Goal: Task Accomplishment & Management: Complete application form

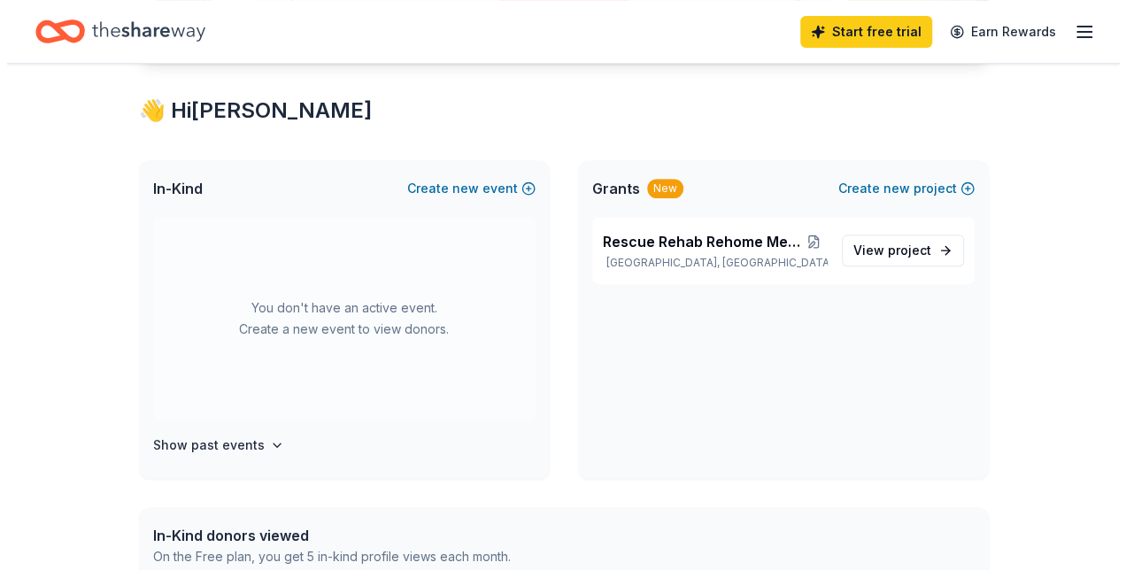
scroll to position [290, 0]
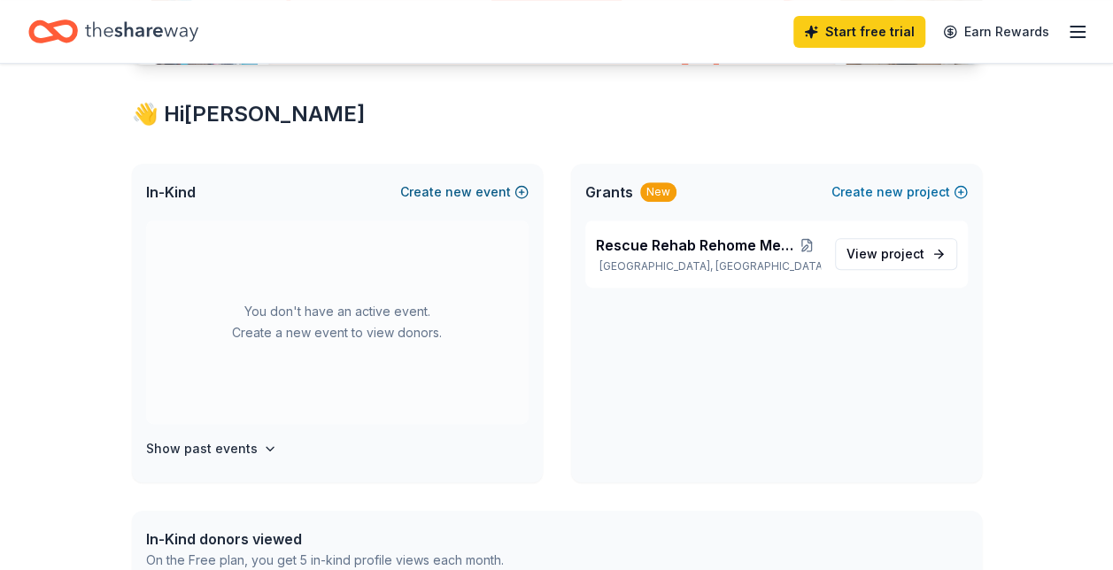
click at [482, 187] on button "Create new event" at bounding box center [464, 191] width 128 height 21
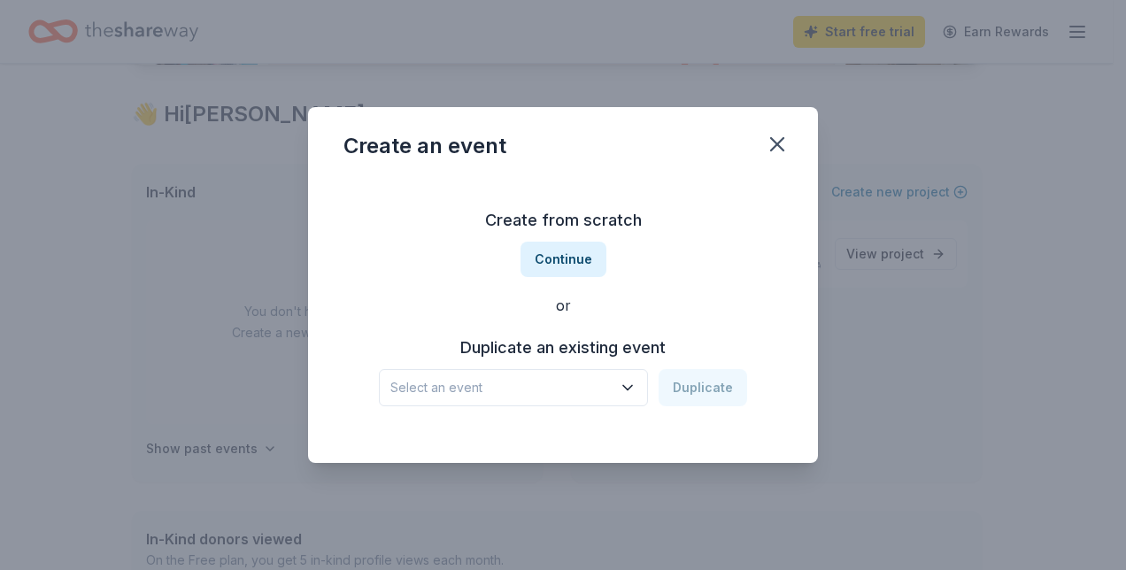
click at [636, 383] on icon "button" at bounding box center [628, 388] width 18 height 18
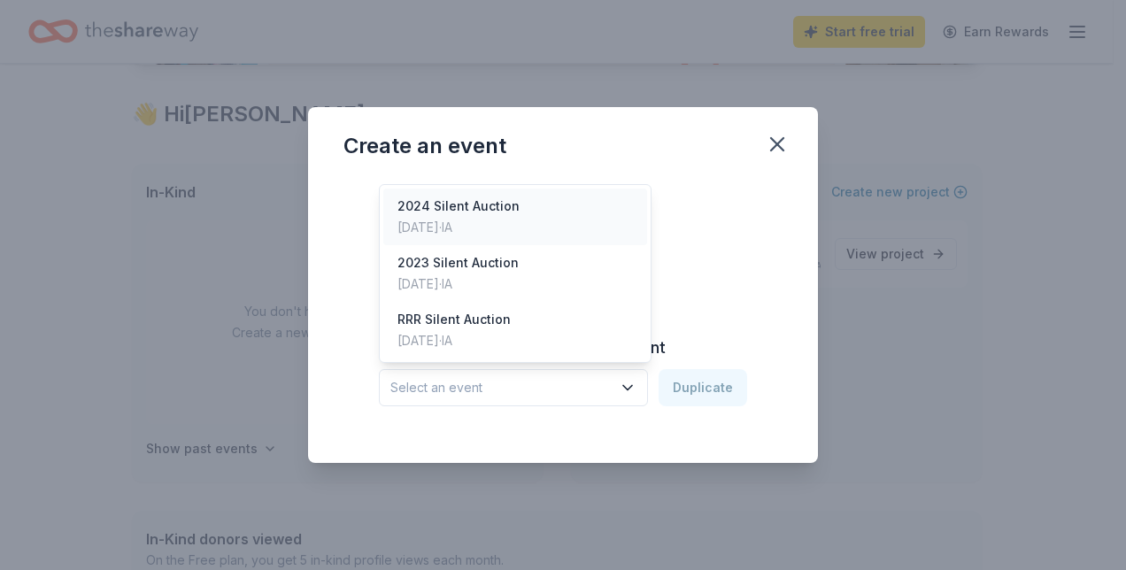
click at [531, 220] on div "2024 Silent Auction [DATE] · IA" at bounding box center [515, 217] width 264 height 57
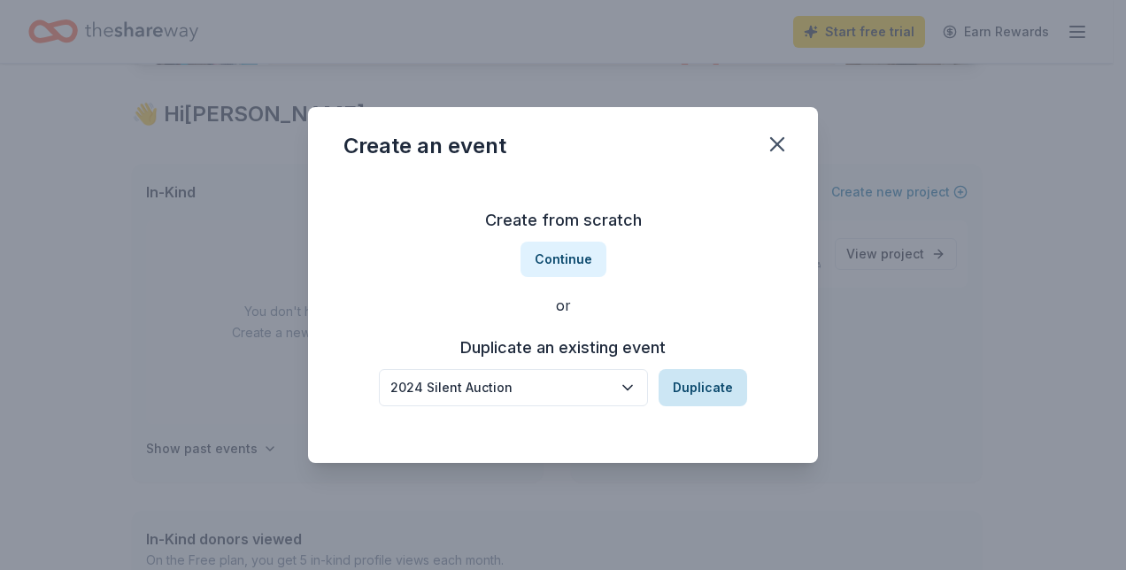
click at [722, 391] on button "Duplicate" at bounding box center [703, 387] width 89 height 37
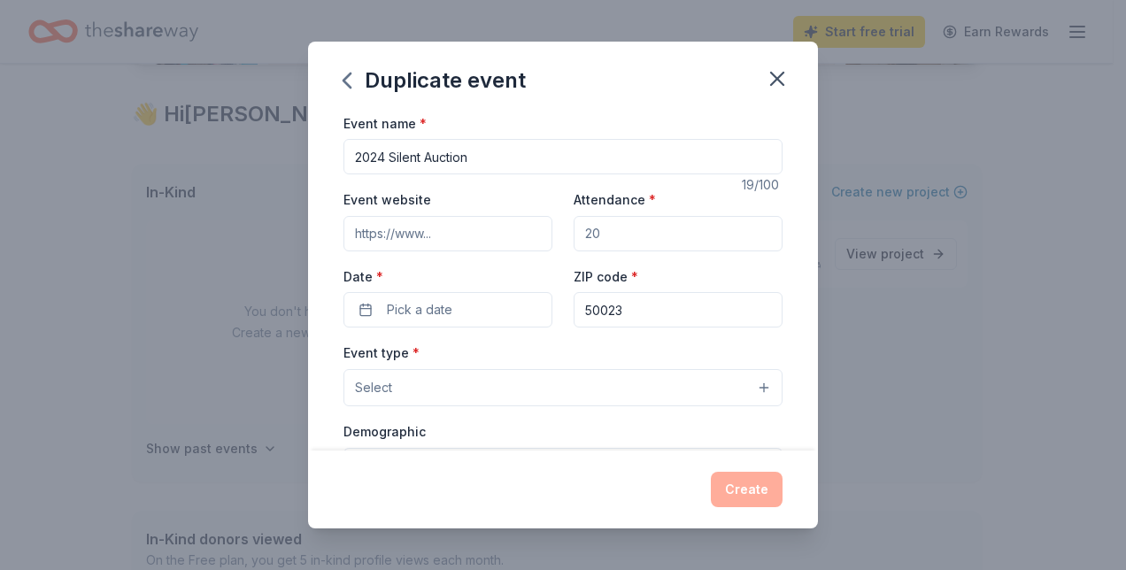
drag, startPoint x: 623, startPoint y: 219, endPoint x: 514, endPoint y: 225, distance: 109.1
click at [514, 225] on div "Event website Attendance * Date * Pick a date ZIP code * 50023" at bounding box center [562, 258] width 439 height 139
type input "2"
type input "350"
click at [470, 232] on input "Event website" at bounding box center [447, 233] width 209 height 35
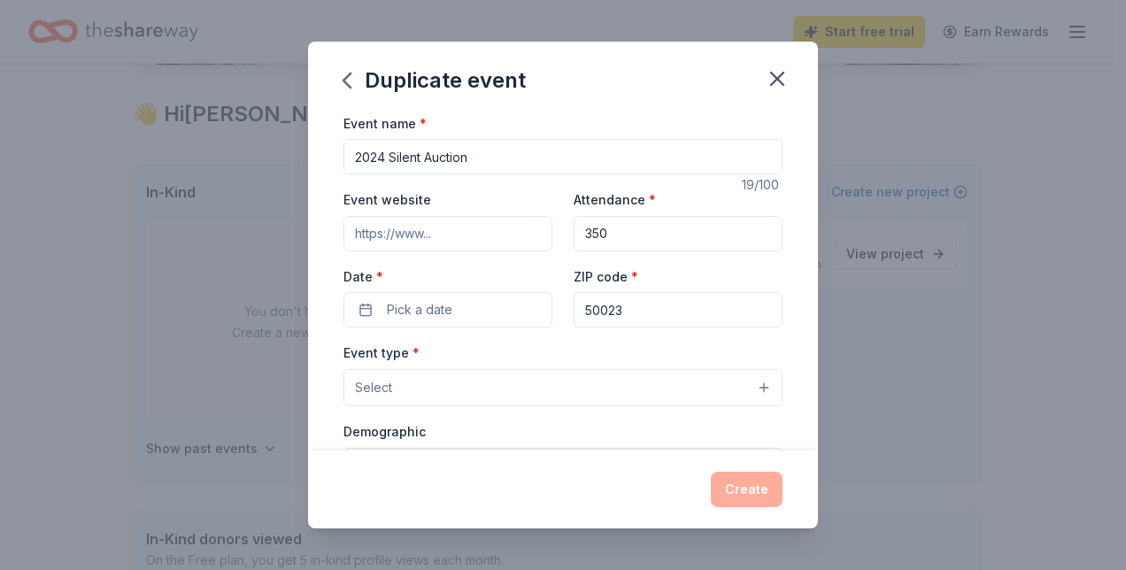
click at [383, 152] on input "2024 Silent Auction" at bounding box center [562, 156] width 439 height 35
type input "2025 RRR Annual Silent Auction"
click at [462, 314] on button "Pick a date" at bounding box center [447, 309] width 209 height 35
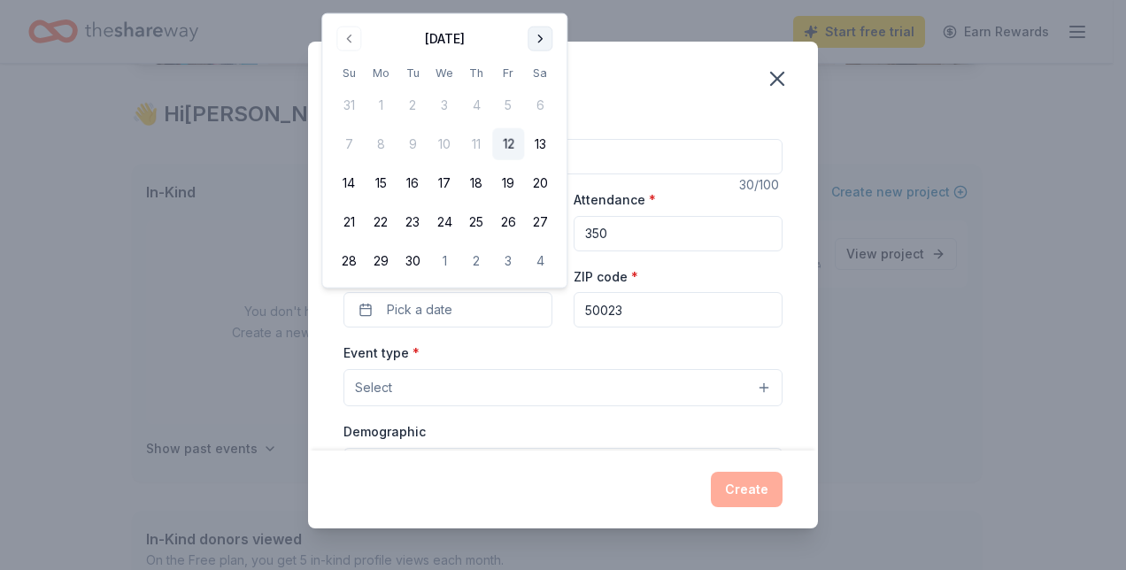
click at [551, 33] on button "Go to next month" at bounding box center [540, 39] width 25 height 25
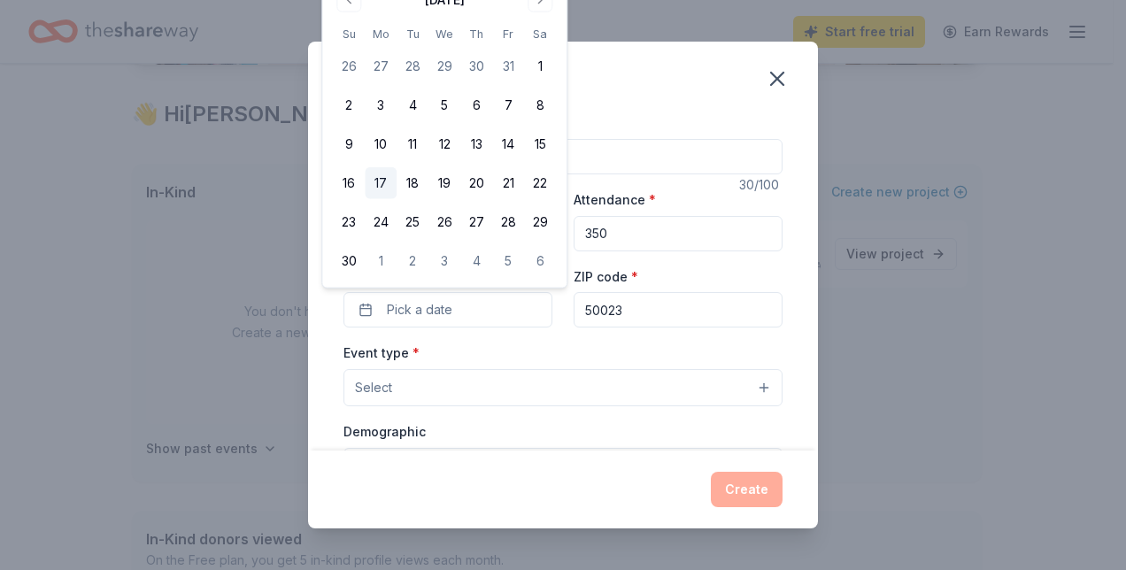
click at [382, 182] on button "17" at bounding box center [381, 183] width 32 height 32
click at [544, 345] on div "Event type * Select" at bounding box center [562, 374] width 439 height 65
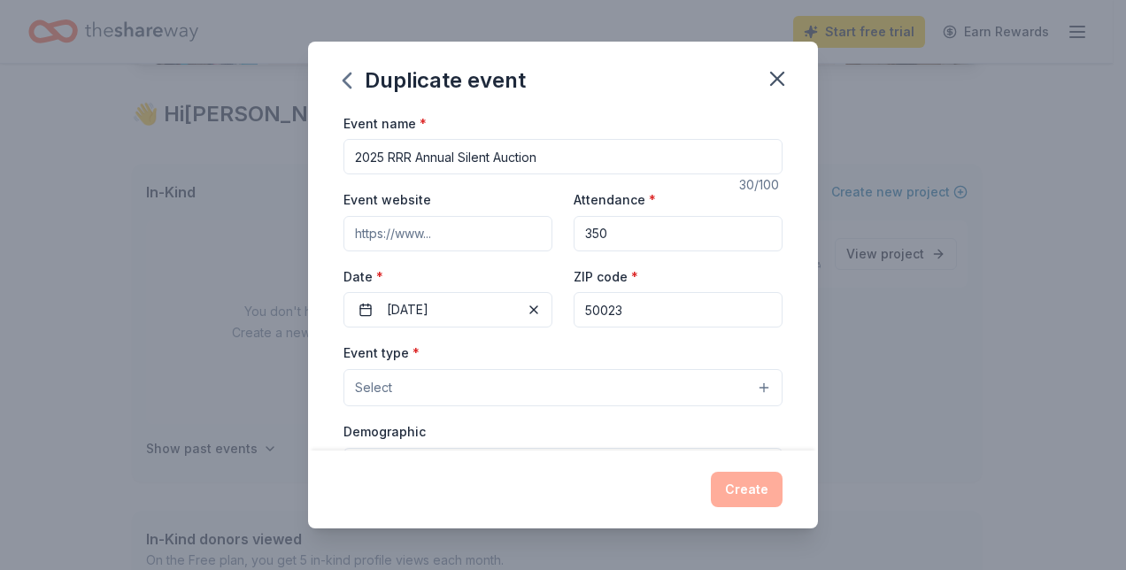
click at [538, 389] on button "Select" at bounding box center [562, 387] width 439 height 37
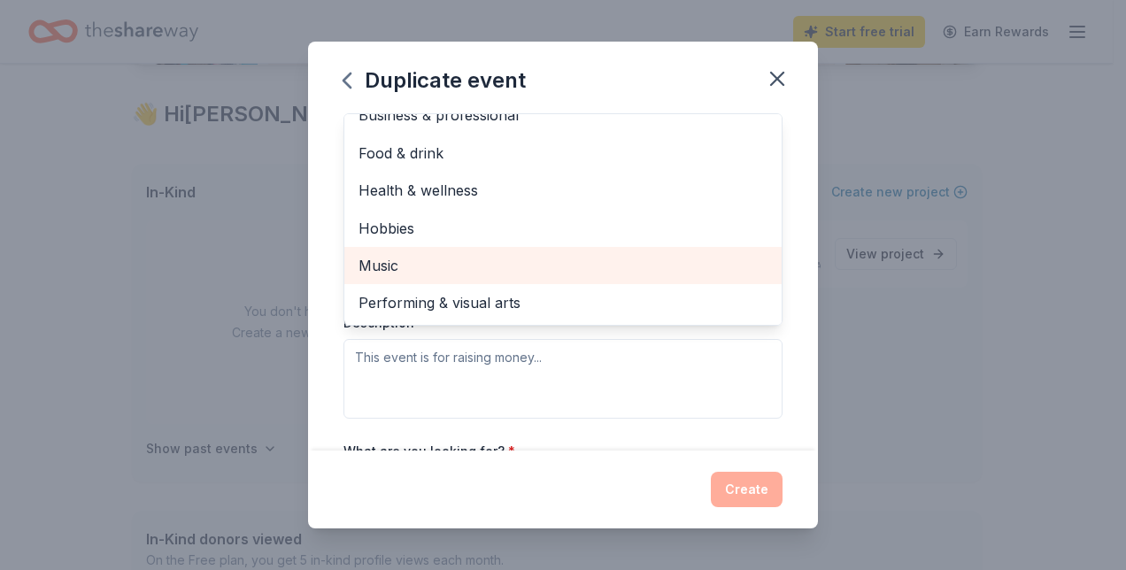
scroll to position [0, 0]
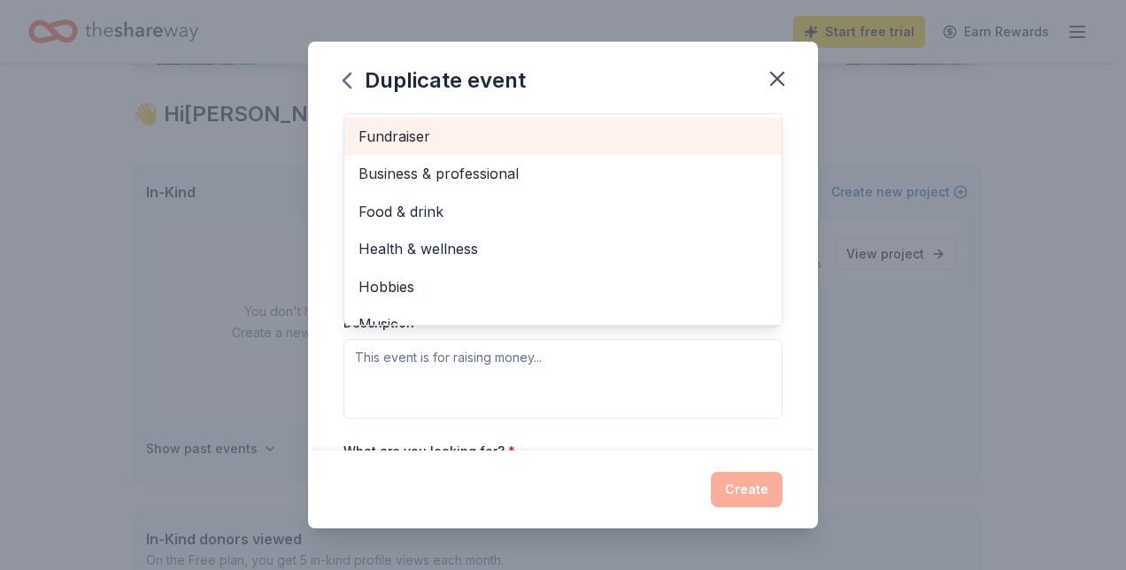
click at [489, 137] on span "Fundraiser" at bounding box center [562, 136] width 409 height 23
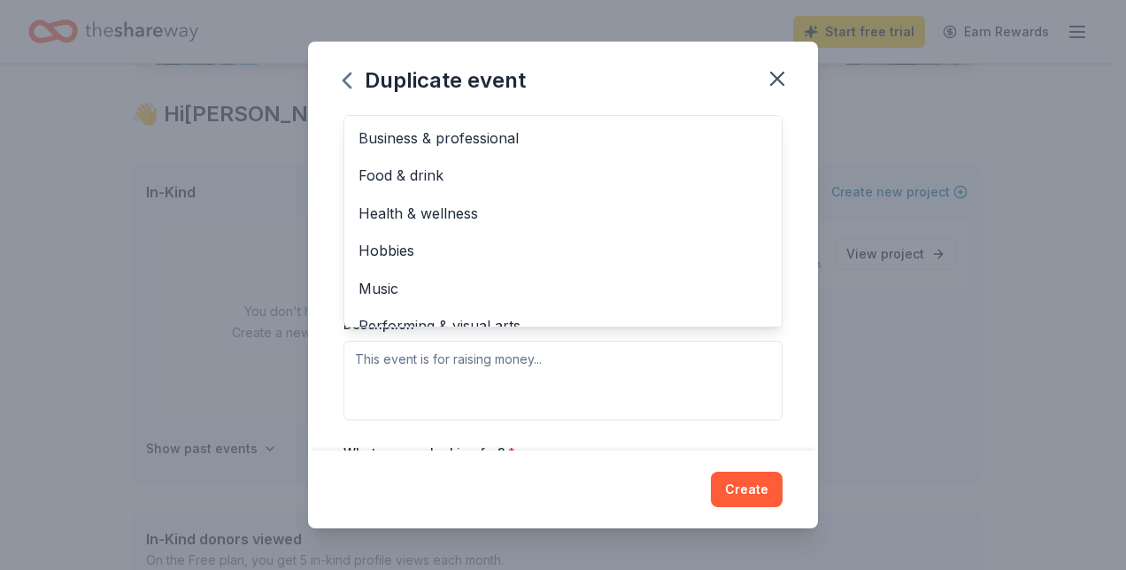
click at [604, 376] on div "Event type * Fundraiser Business & professional Food & drink Health & wellness …" at bounding box center [562, 232] width 439 height 374
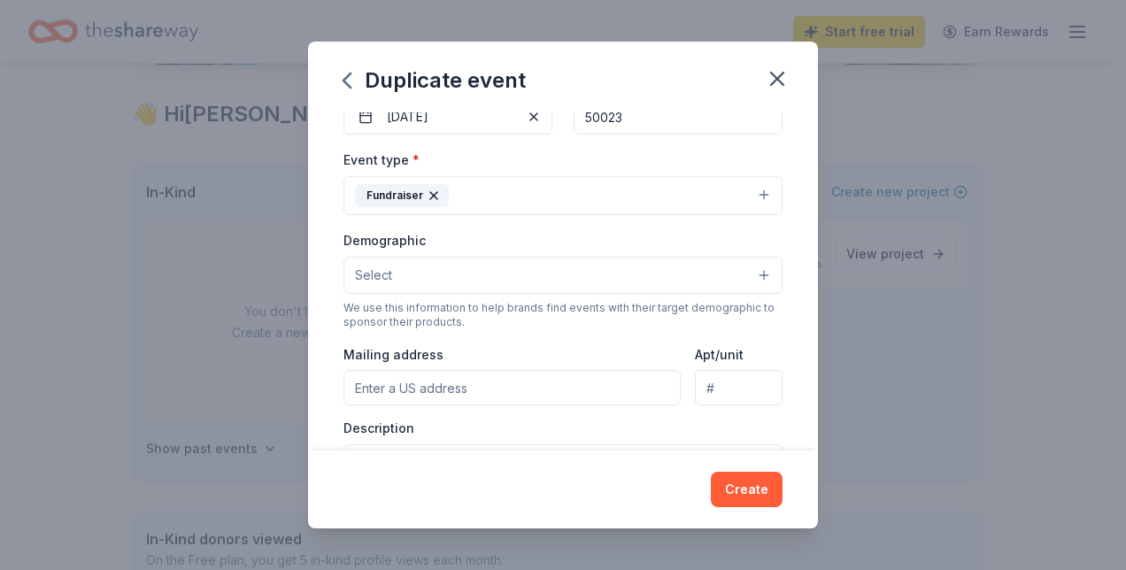
scroll to position [199, 0]
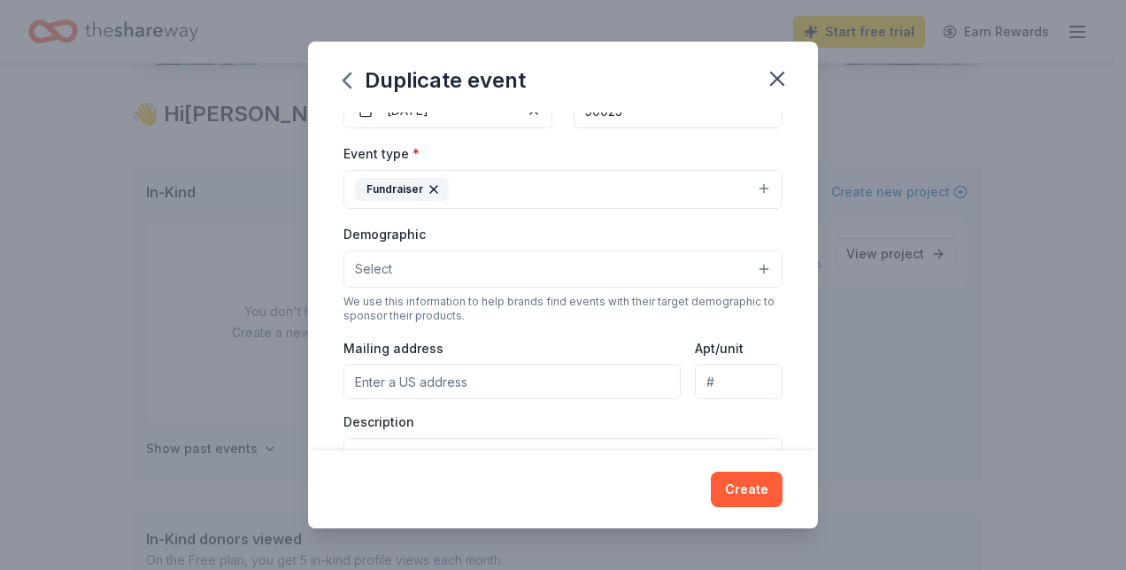
click at [529, 269] on button "Select" at bounding box center [562, 269] width 439 height 37
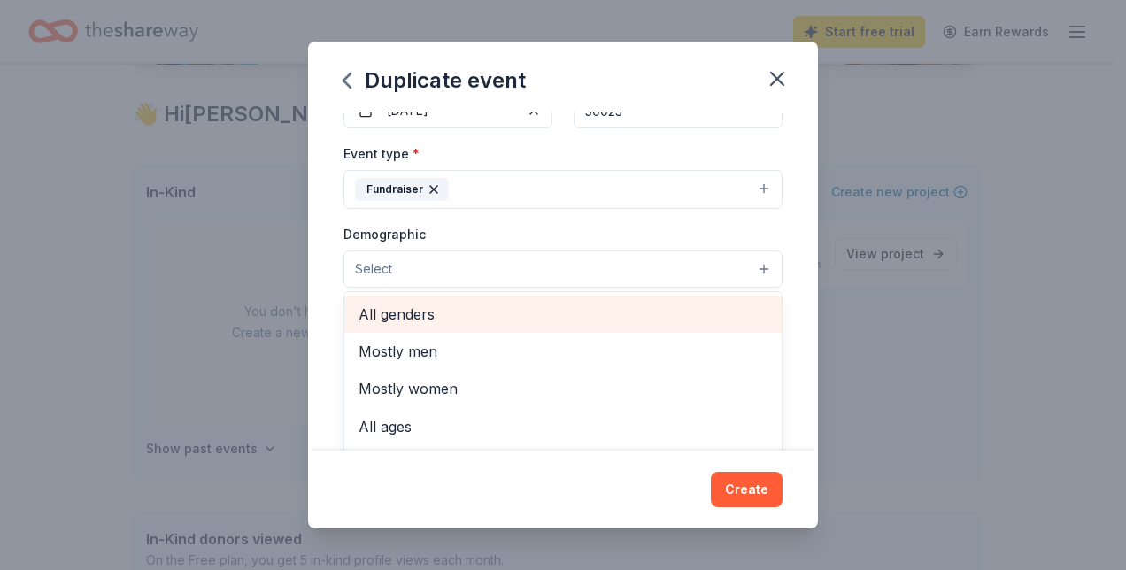
click at [489, 303] on span "All genders" at bounding box center [562, 314] width 409 height 23
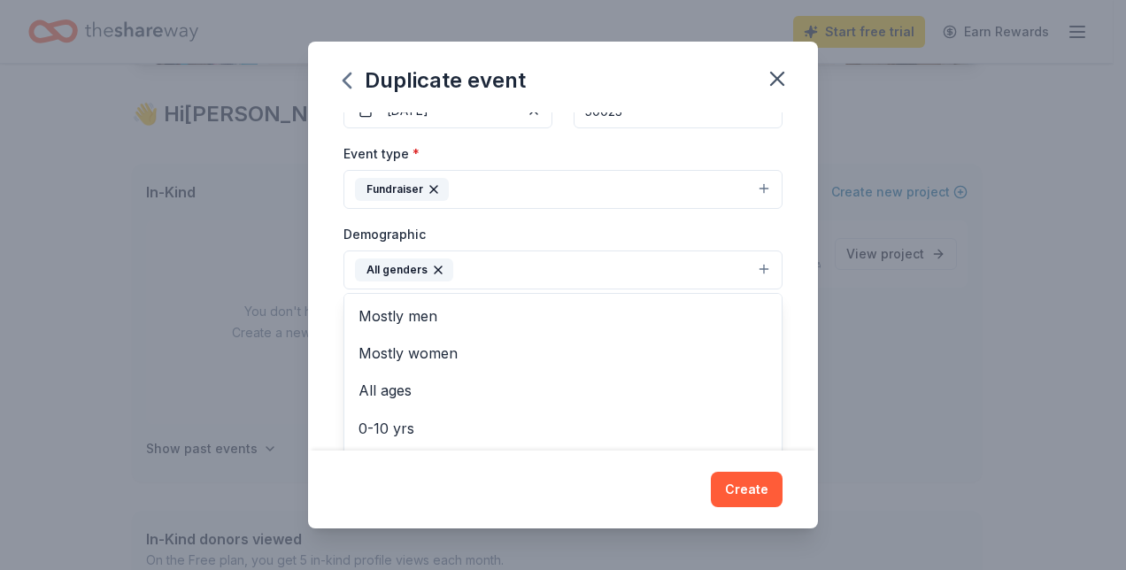
click at [318, 250] on div "Event name * 2025 RRR Annual Silent Auction 30 /100 Event website Attendance * …" at bounding box center [563, 281] width 510 height 339
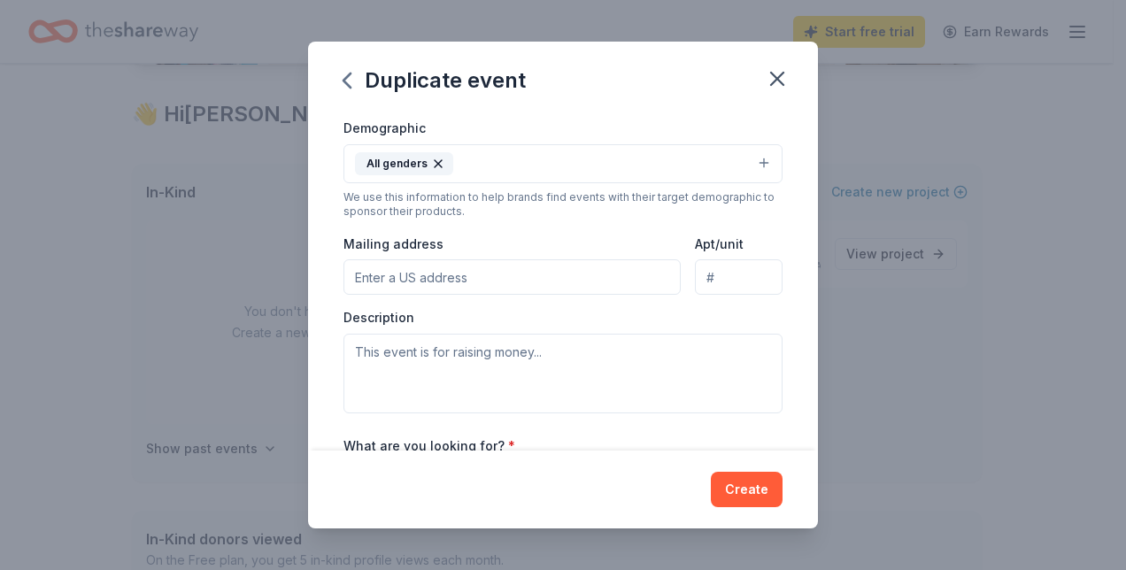
scroll to position [302, 0]
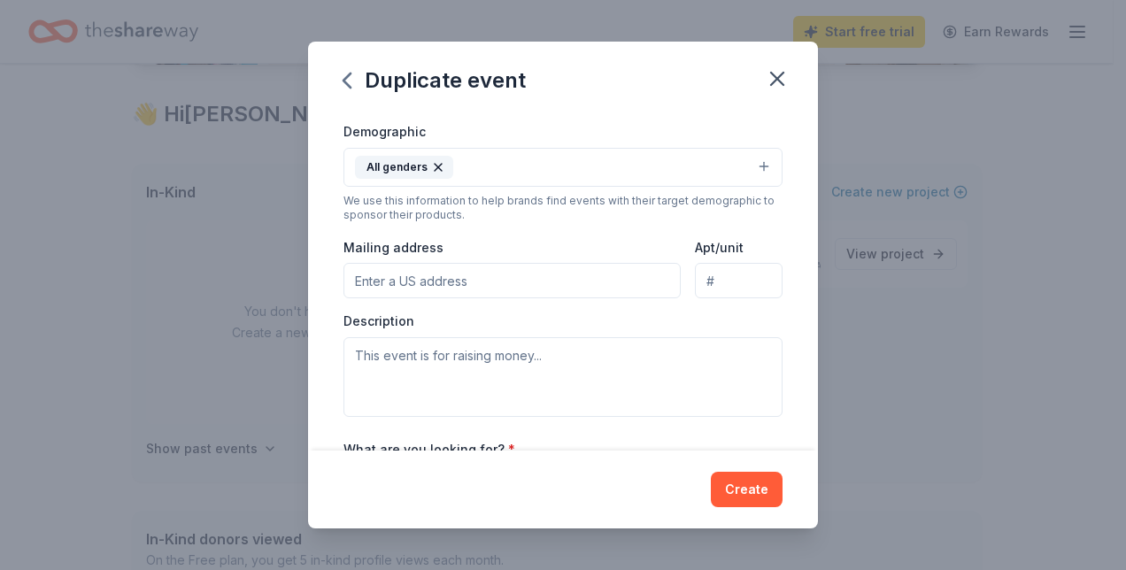
click at [549, 268] on input "Mailing address" at bounding box center [511, 280] width 337 height 35
type input "[STREET_ADDRESS]"
click at [544, 361] on textarea at bounding box center [562, 377] width 439 height 80
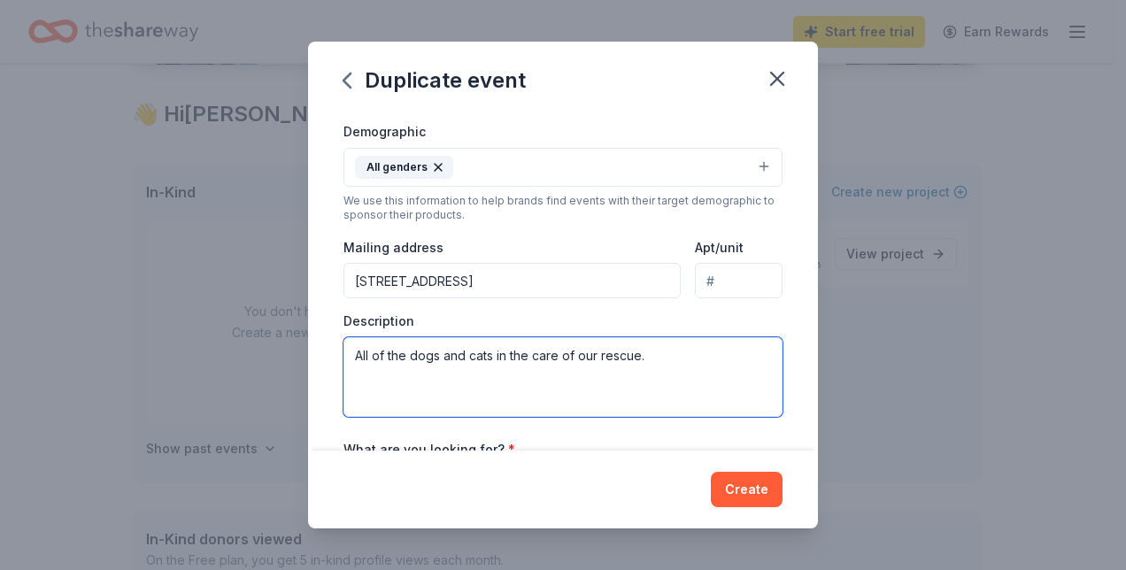
click at [357, 355] on textarea "All of the dogs and cats in the care of our rescue." at bounding box center [562, 377] width 439 height 80
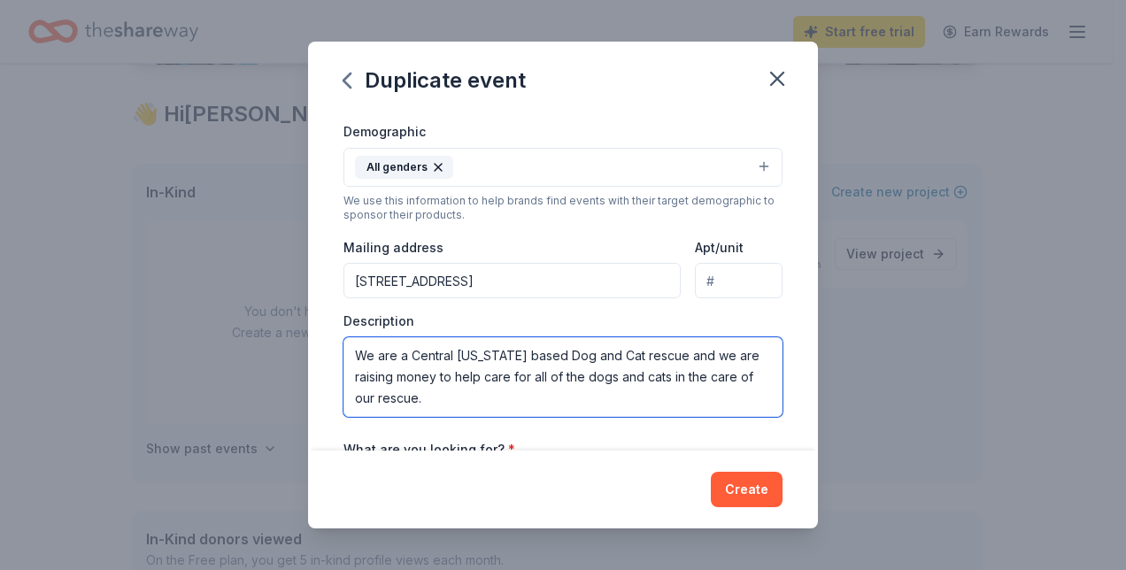
drag, startPoint x: 646, startPoint y: 366, endPoint x: 713, endPoint y: 376, distance: 68.0
click at [713, 376] on textarea "We are a Central [US_STATE] based Dog and Cat rescue and we are raising money t…" at bounding box center [562, 377] width 439 height 80
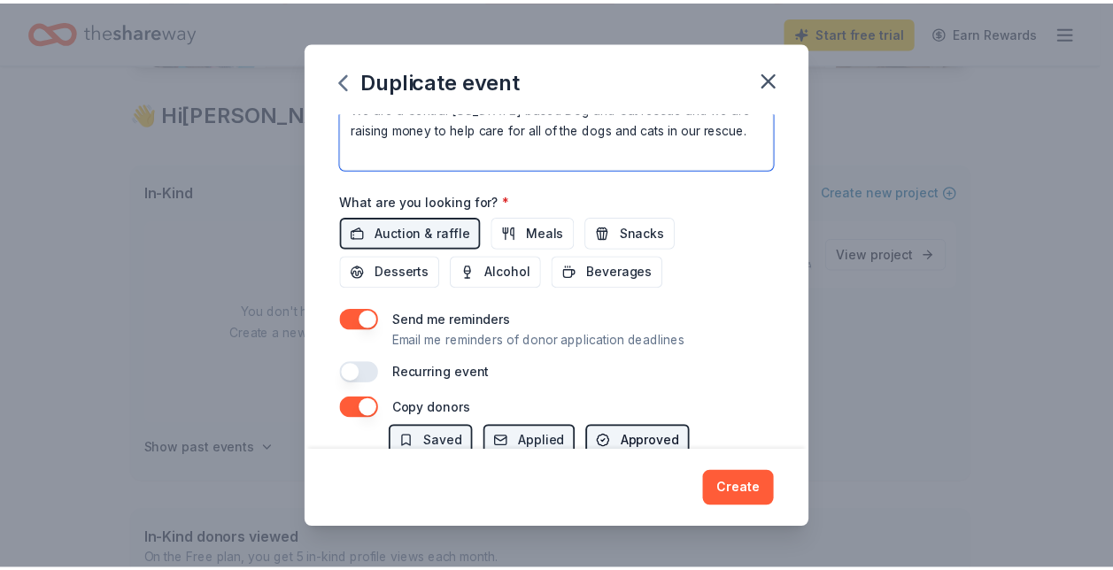
scroll to position [549, 0]
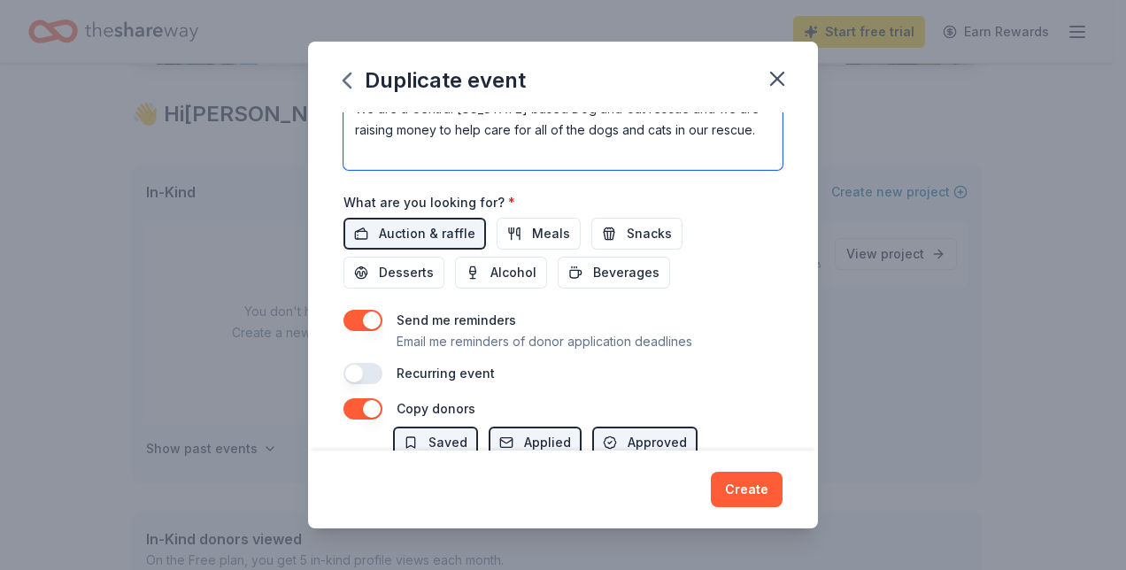
type textarea "We are a Central [US_STATE] based Dog and Cat rescue and we are raising money t…"
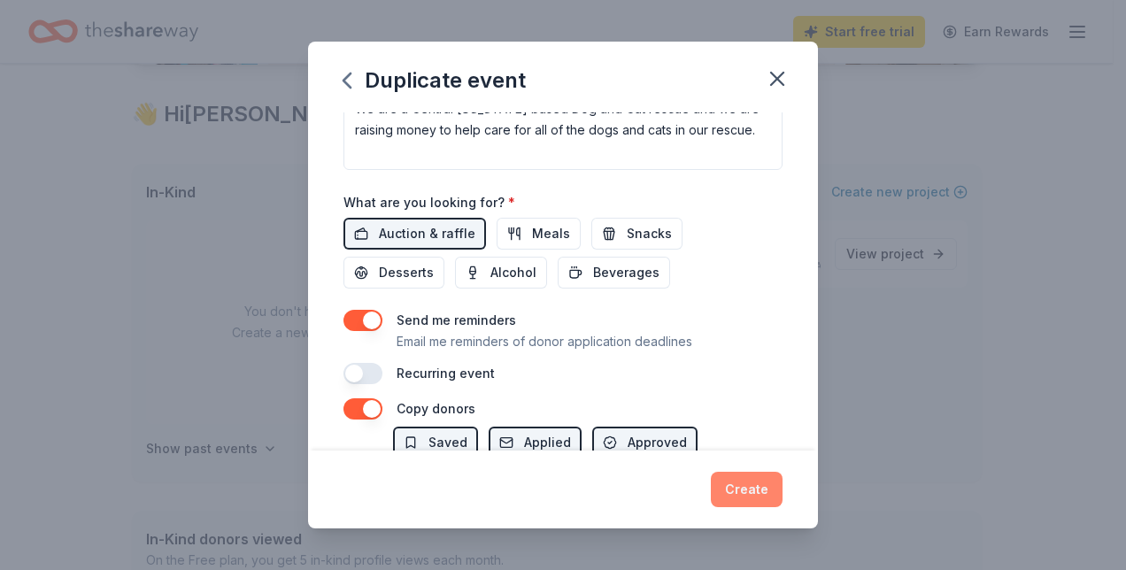
click at [740, 493] on button "Create" at bounding box center [747, 489] width 72 height 35
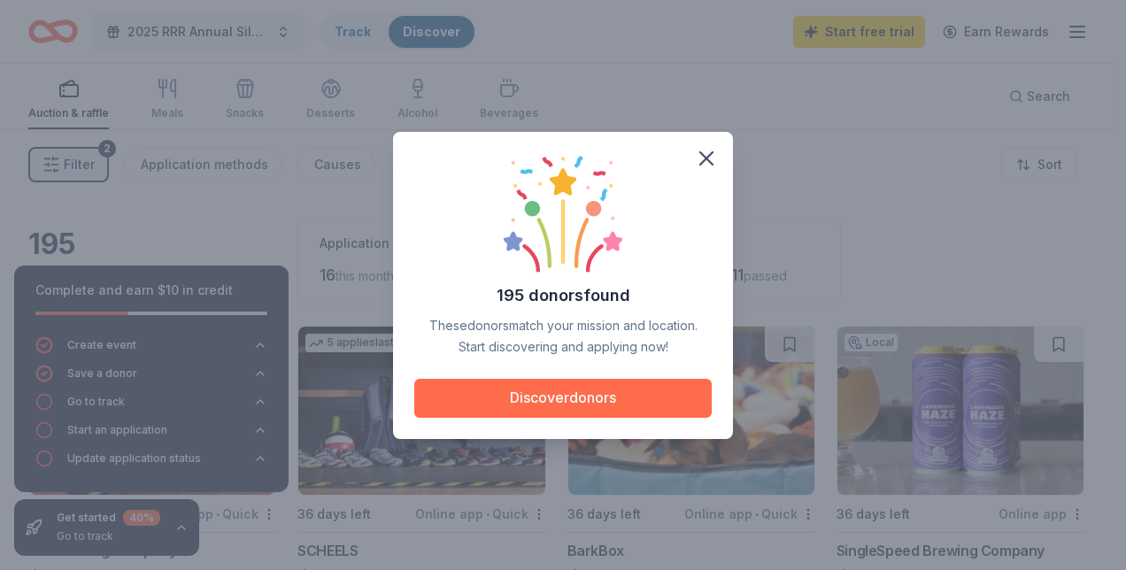
click at [592, 389] on button "Discover donors" at bounding box center [562, 398] width 297 height 39
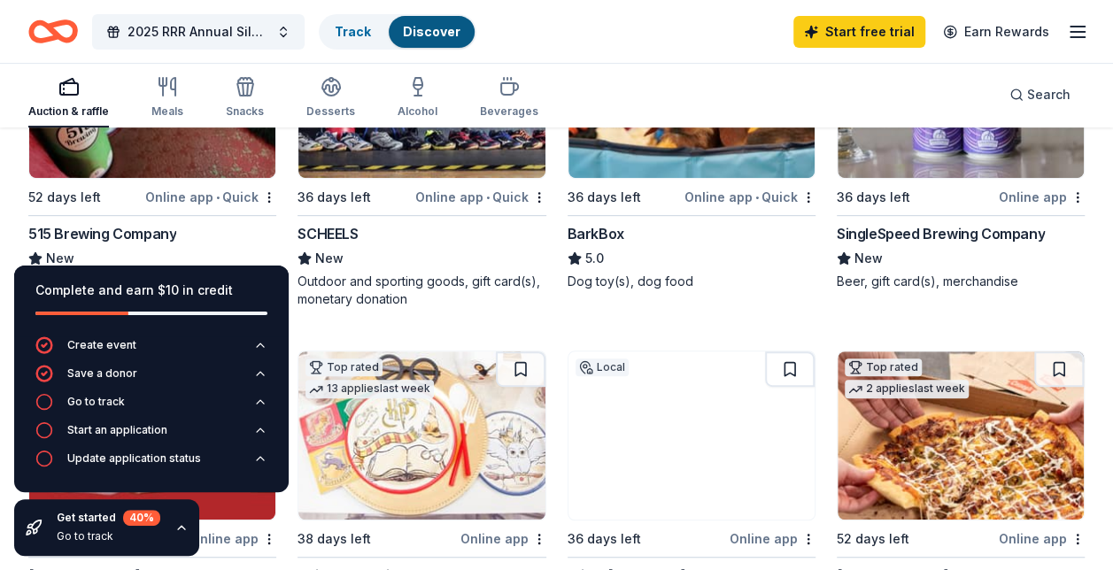
scroll to position [321, 0]
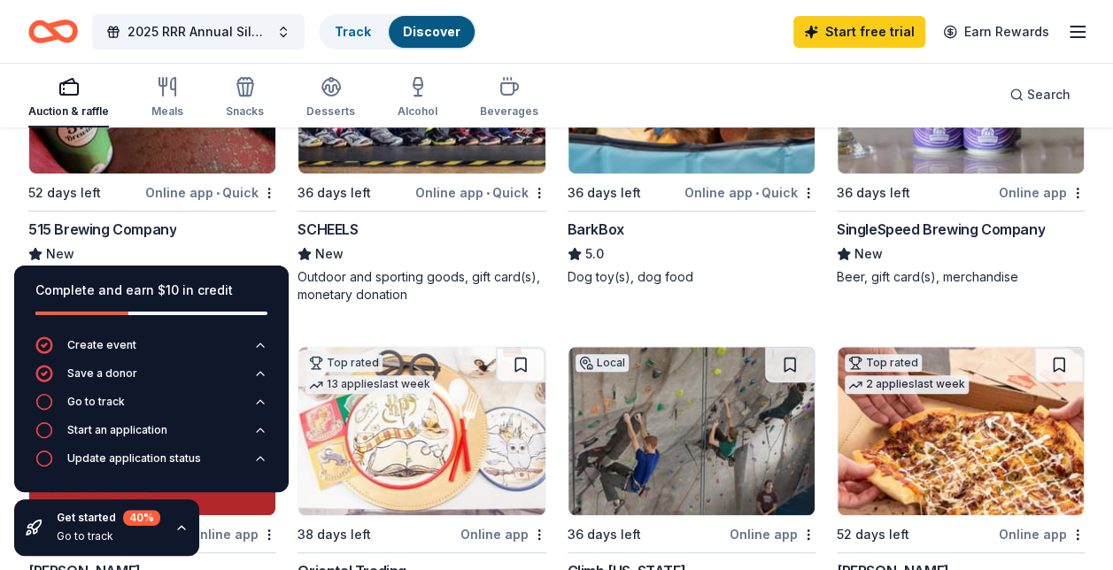
click at [43, 534] on div "Get started 40 % Go to track" at bounding box center [106, 527] width 185 height 57
click at [179, 528] on icon "button" at bounding box center [181, 527] width 14 height 14
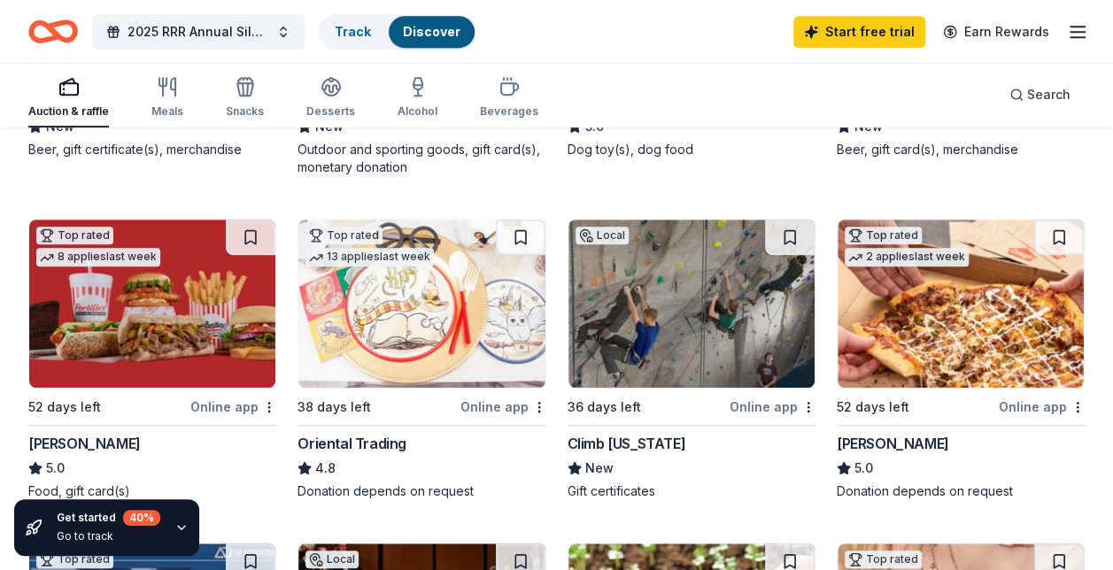
scroll to position [448, 0]
